Goal: Use online tool/utility: Utilize a website feature to perform a specific function

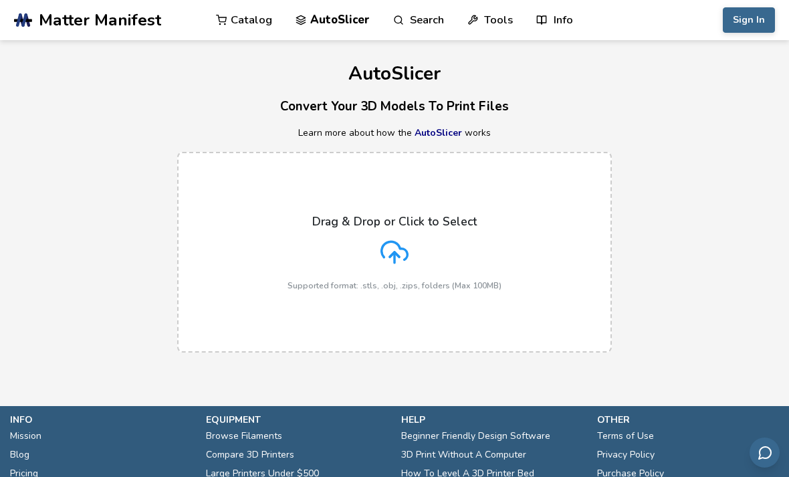
click at [450, 129] on link "AutoSlicer" at bounding box center [438, 132] width 47 height 13
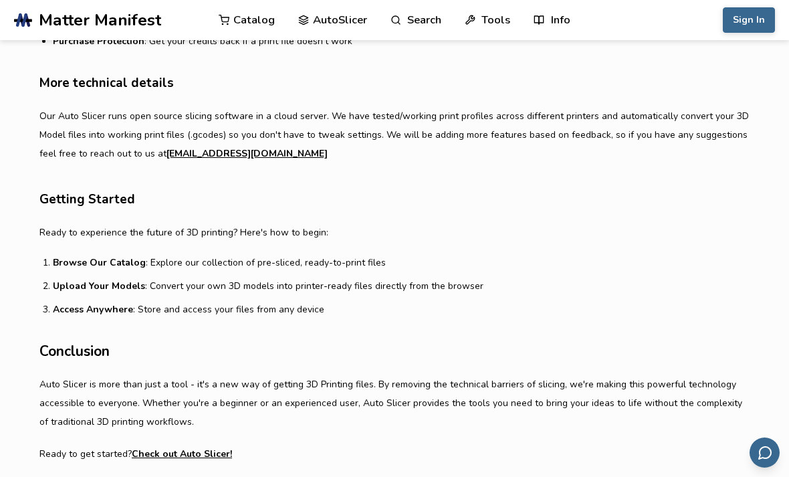
scroll to position [879, 0]
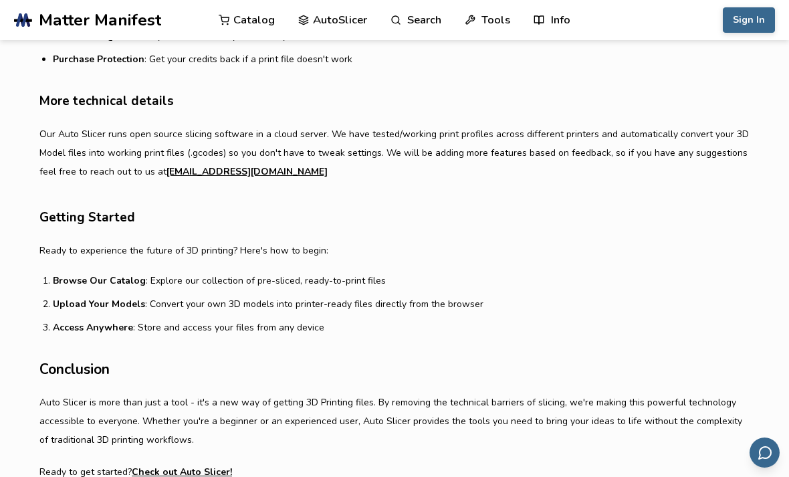
click at [336, 22] on link "AutoSlicer" at bounding box center [332, 20] width 69 height 40
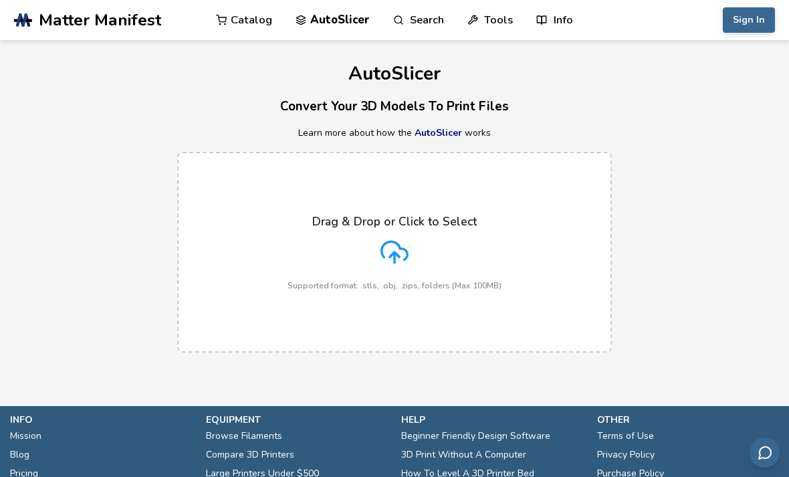
click at [394, 252] on polyline at bounding box center [394, 254] width 9 height 5
click at [0, 0] on input "Drag & Drop or Click to Select Supported format: .stls, .obj, .zips, folders (M…" at bounding box center [0, 0] width 0 height 0
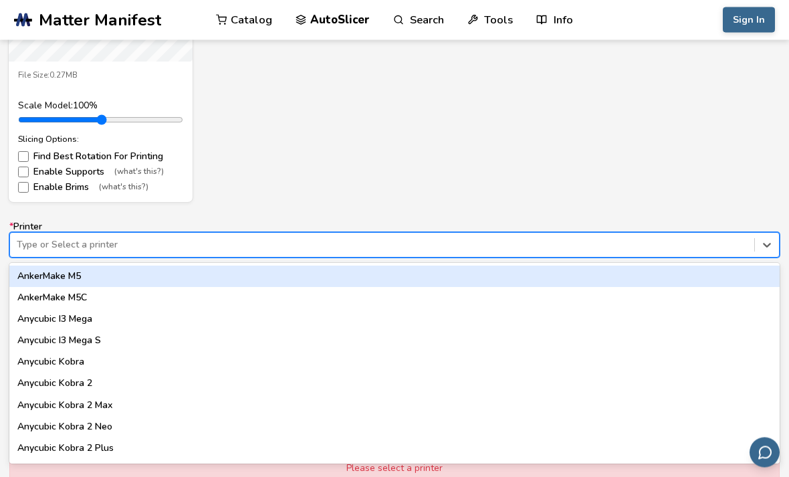
scroll to position [697, 0]
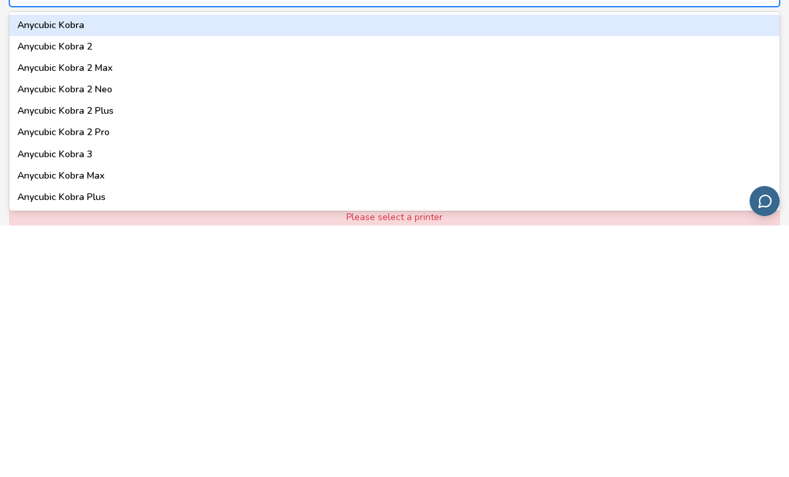
click at [49, 395] on div "Anycubic Kobra 3" at bounding box center [394, 405] width 770 height 21
type input "**********"
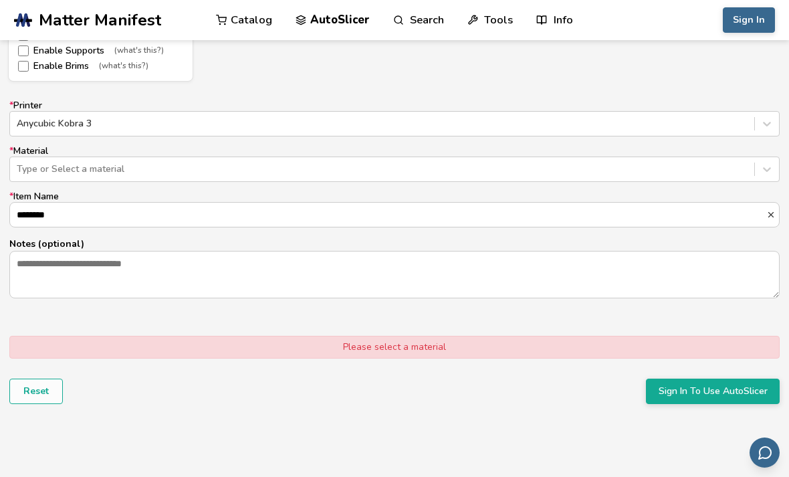
scroll to position [819, 0]
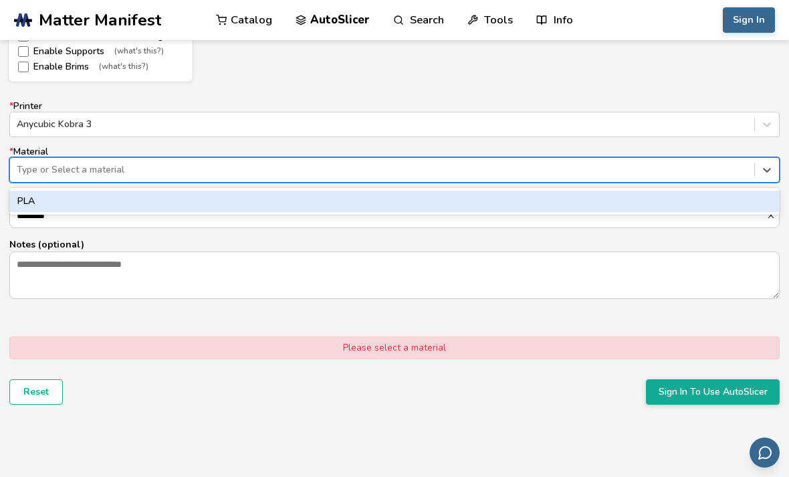
click at [46, 200] on div "PLA" at bounding box center [394, 201] width 770 height 21
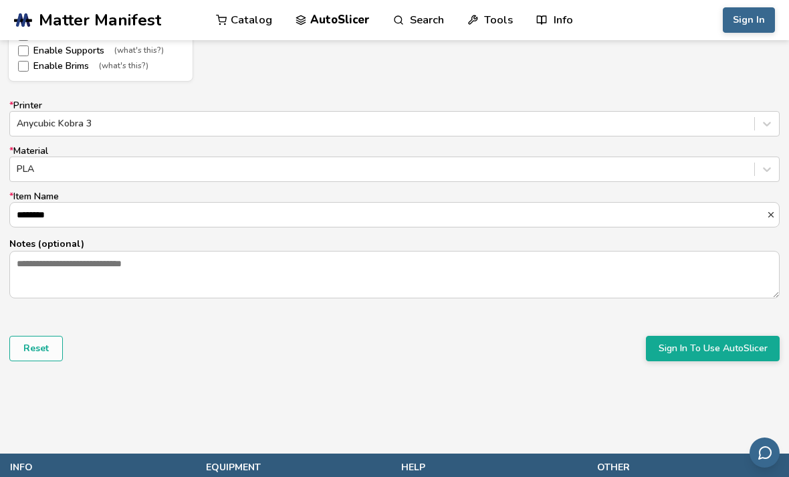
click at [749, 346] on button "Sign In To Use AutoSlicer" at bounding box center [713, 348] width 134 height 25
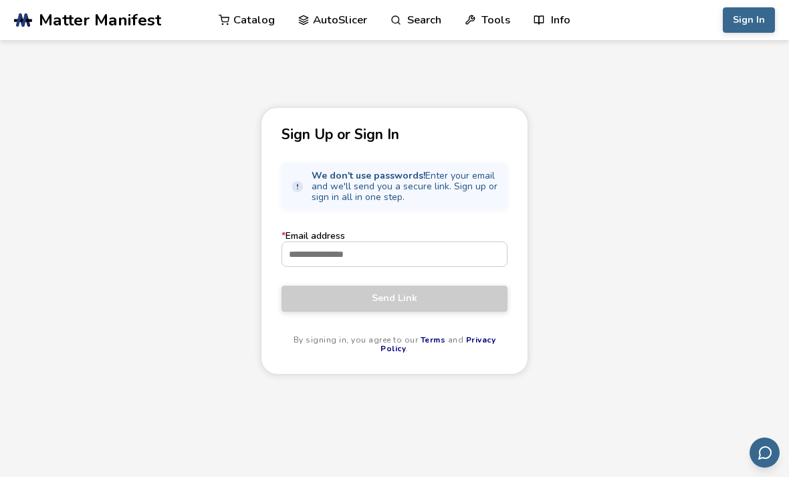
click at [462, 259] on input "* Email address" at bounding box center [394, 254] width 225 height 24
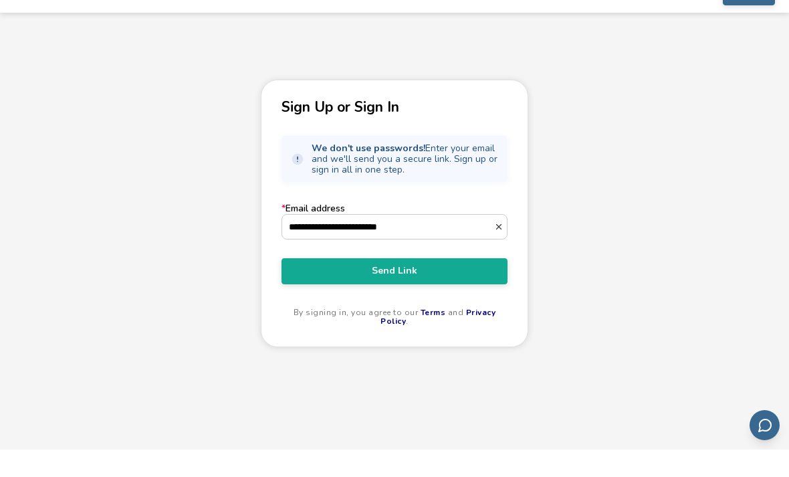
scroll to position [27, 0]
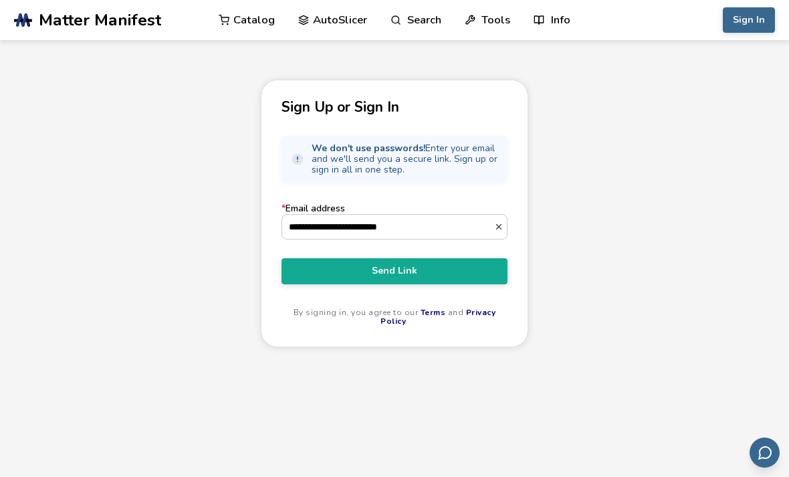
type input "**********"
click at [459, 276] on span "Send Link" at bounding box center [395, 270] width 206 height 11
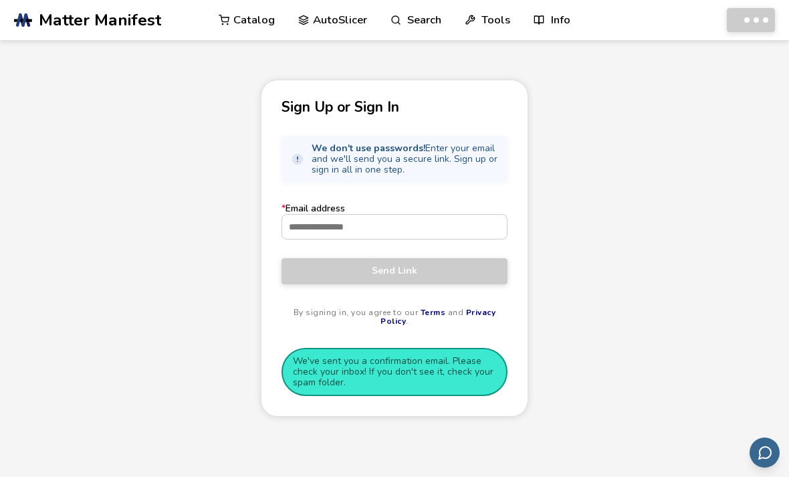
scroll to position [0, 0]
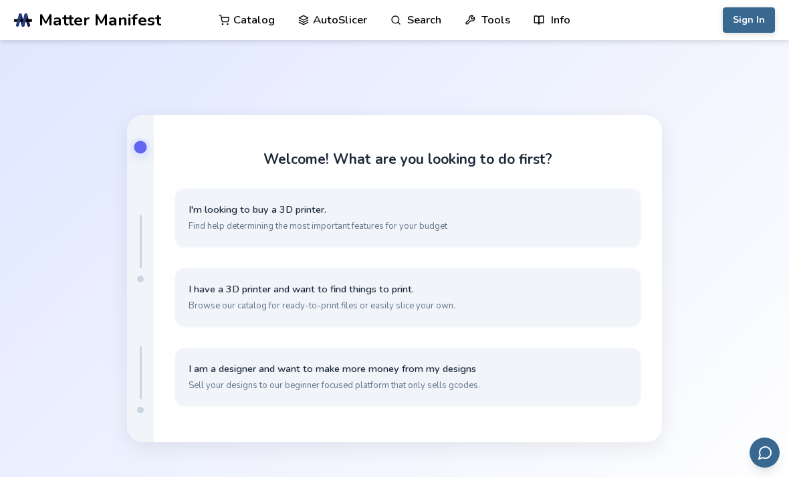
click at [450, 318] on button "I have a 3D printer and want to find things to print. Browse our catalog for re…" at bounding box center [407, 297] width 465 height 58
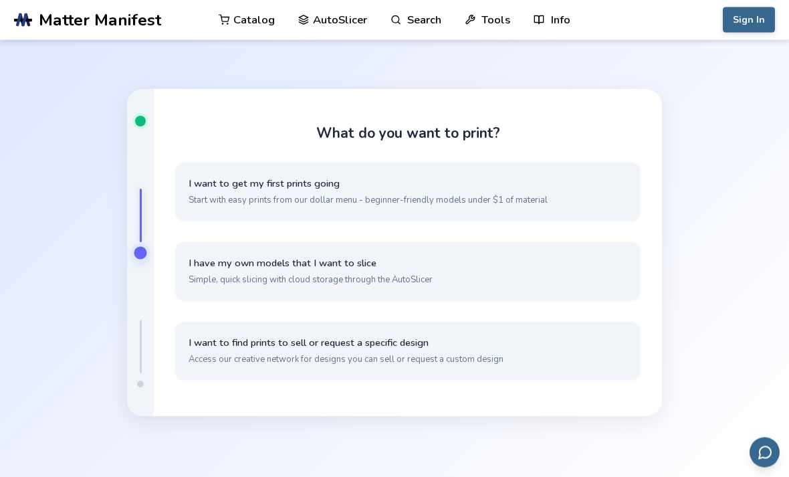
scroll to position [26, 0]
click at [191, 270] on span "I have my own models that I want to slice" at bounding box center [408, 263] width 439 height 13
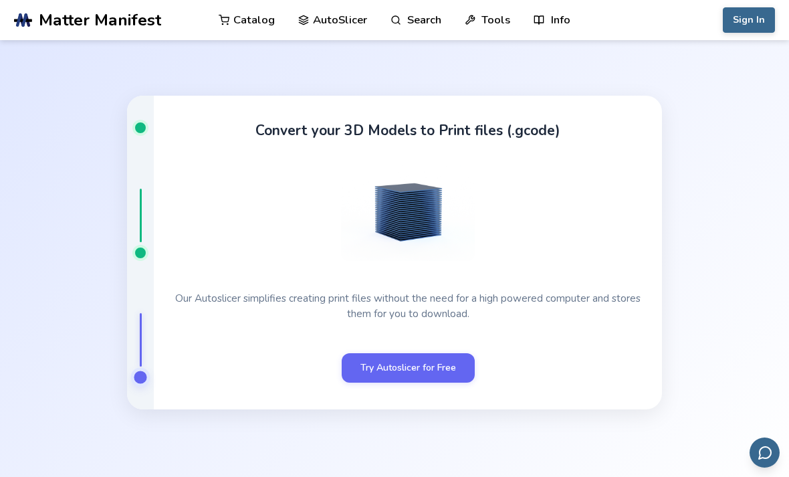
click at [360, 383] on link "Try Autoslicer for Free" at bounding box center [408, 367] width 133 height 29
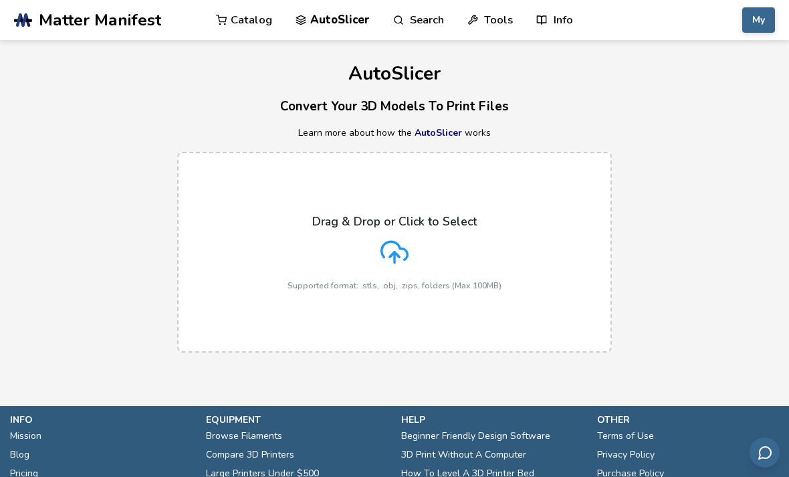
click at [338, 288] on p "Supported format: .stls, .obj, .zips, folders (Max 100MB)" at bounding box center [395, 285] width 214 height 9
click at [0, 0] on input "Drag & Drop or Click to Select Supported format: .stls, .obj, .zips, folders (M…" at bounding box center [0, 0] width 0 height 0
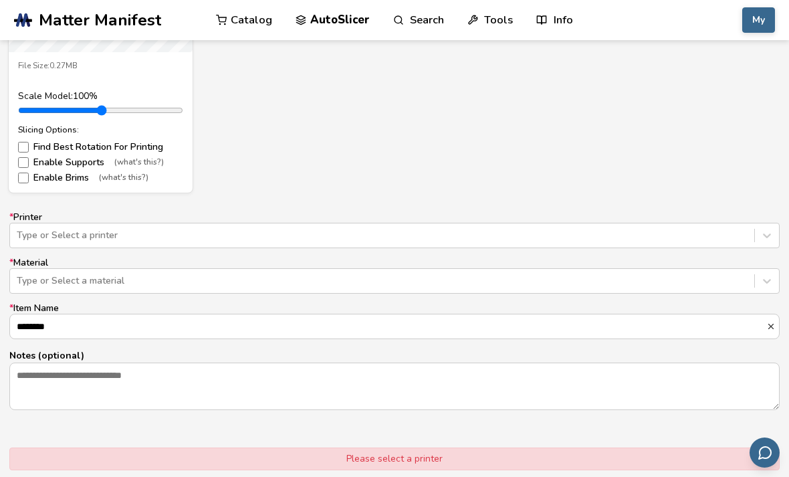
scroll to position [710, 0]
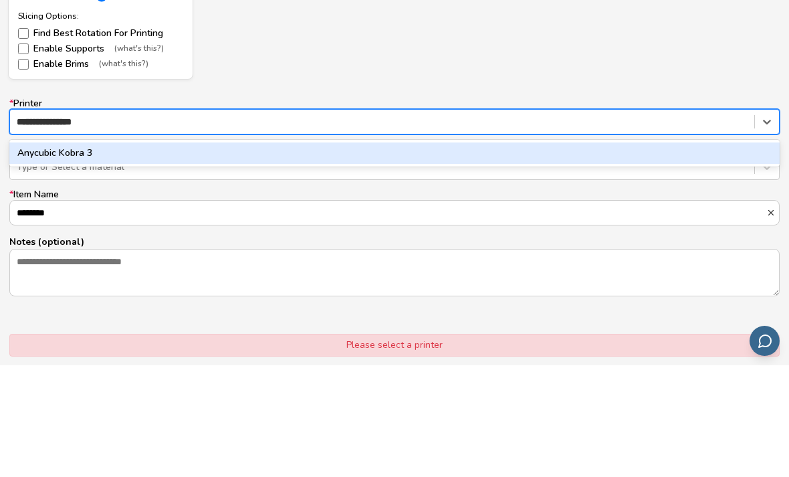
click at [47, 254] on div "Anycubic Kobra 3" at bounding box center [394, 264] width 770 height 21
type input "**********"
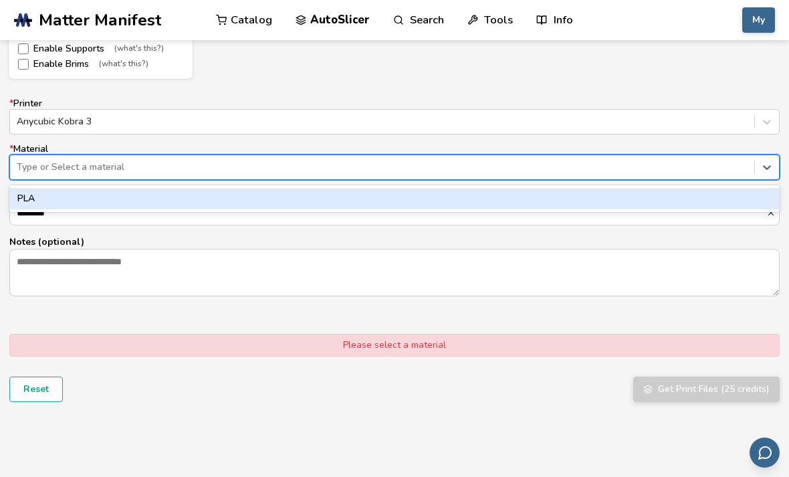
click at [31, 195] on div "PLA" at bounding box center [394, 198] width 770 height 21
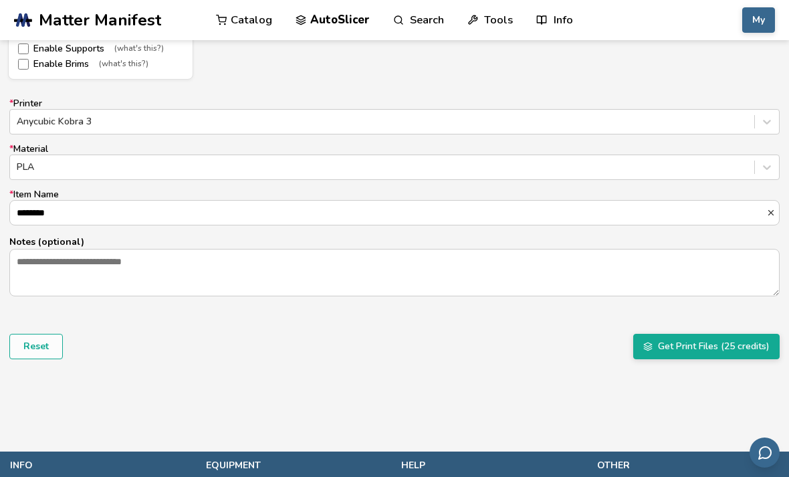
click at [741, 342] on button "Get Print Files (25 credits)" at bounding box center [706, 346] width 146 height 25
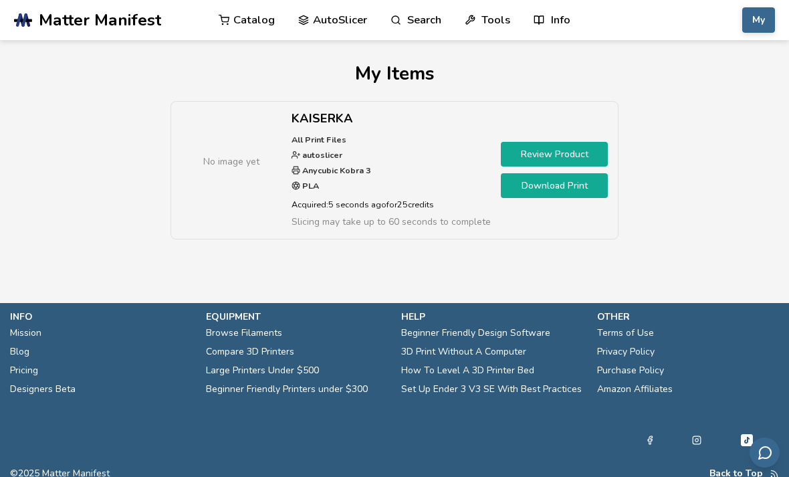
click at [584, 186] on link "Download Print" at bounding box center [554, 185] width 107 height 25
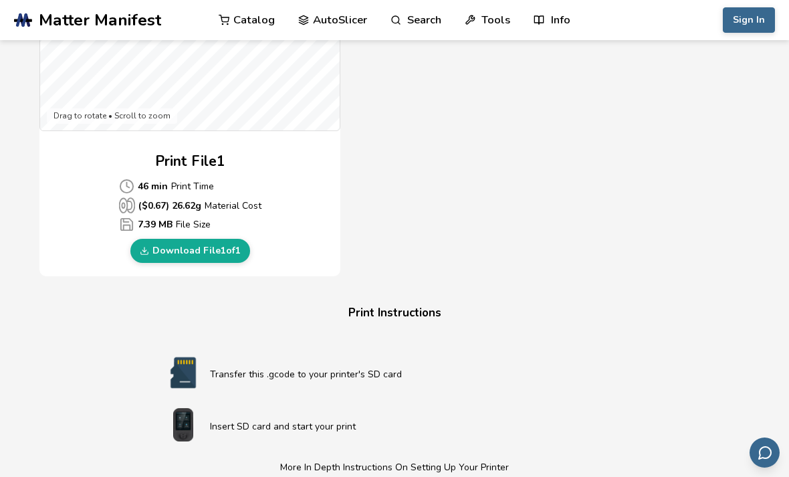
scroll to position [582, 0]
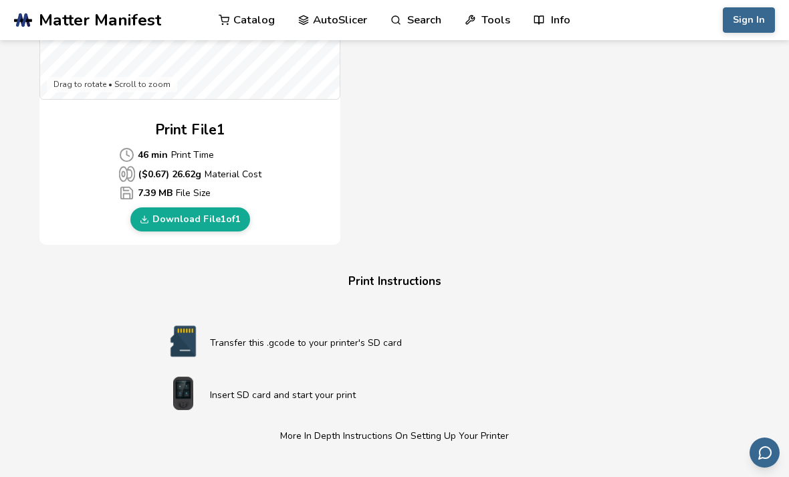
click at [146, 217] on icon at bounding box center [144, 219] width 9 height 9
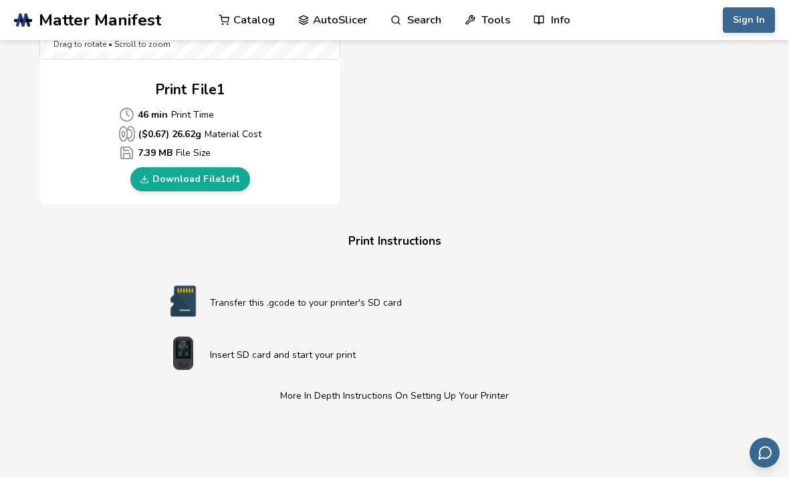
scroll to position [625, 0]
